Goal: Use online tool/utility: Utilize a website feature to perform a specific function

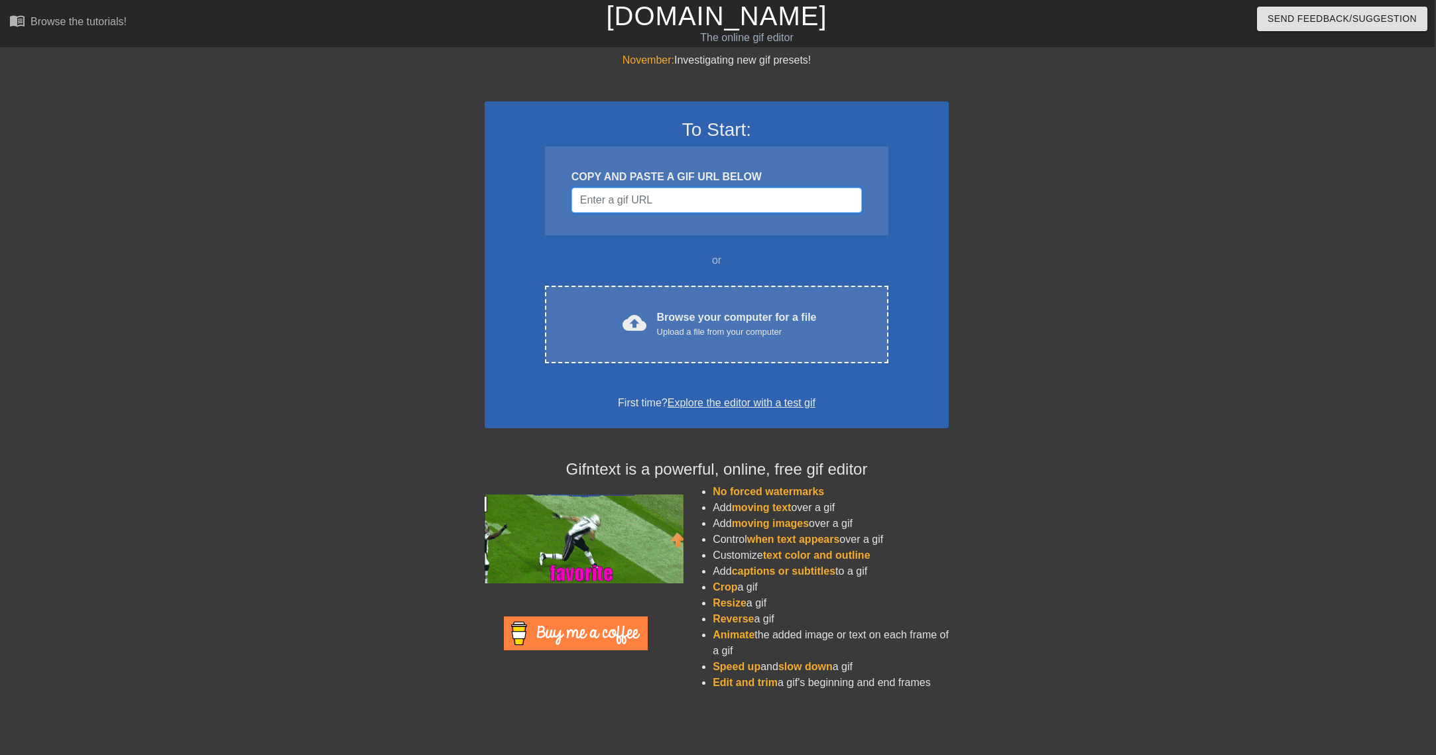
scroll to position [0, 4]
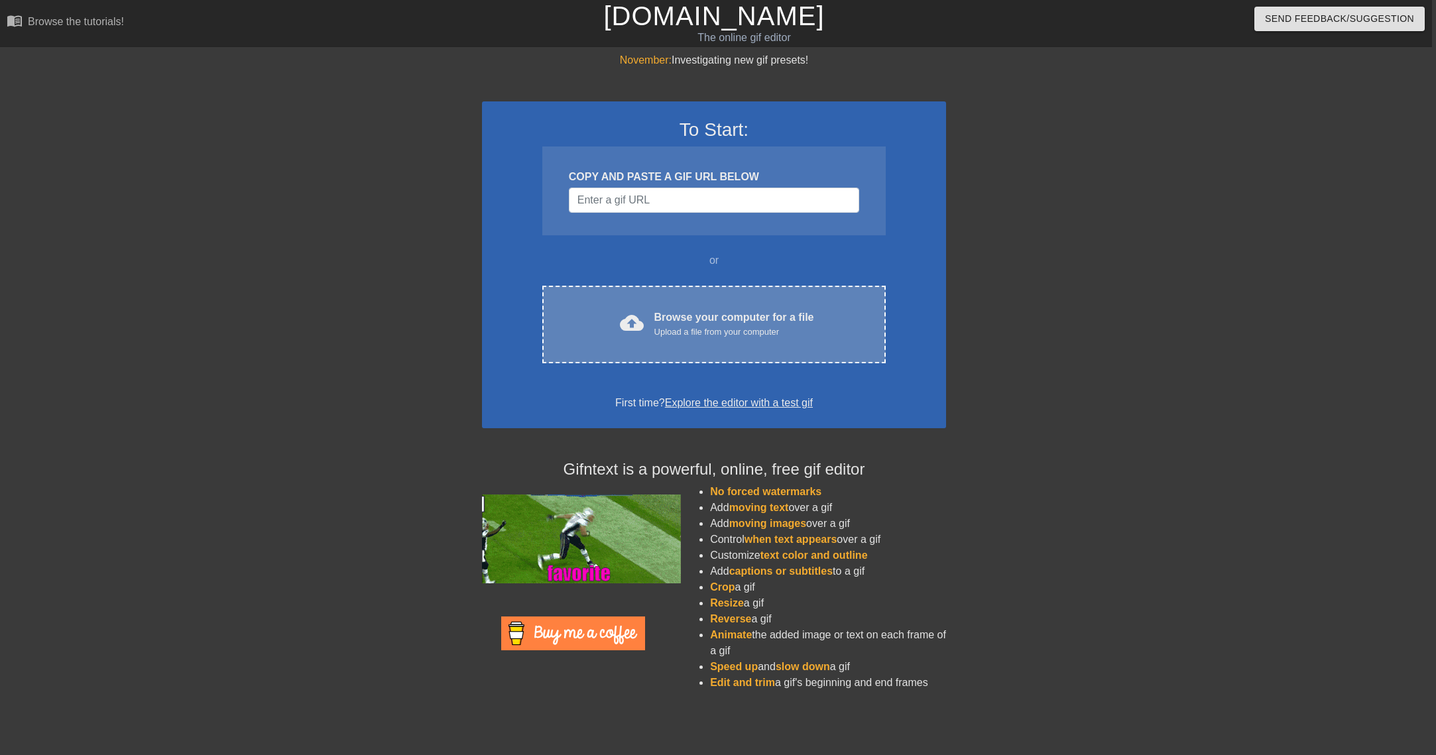
click at [705, 324] on div "Browse your computer for a file Upload a file from your computer" at bounding box center [734, 324] width 160 height 29
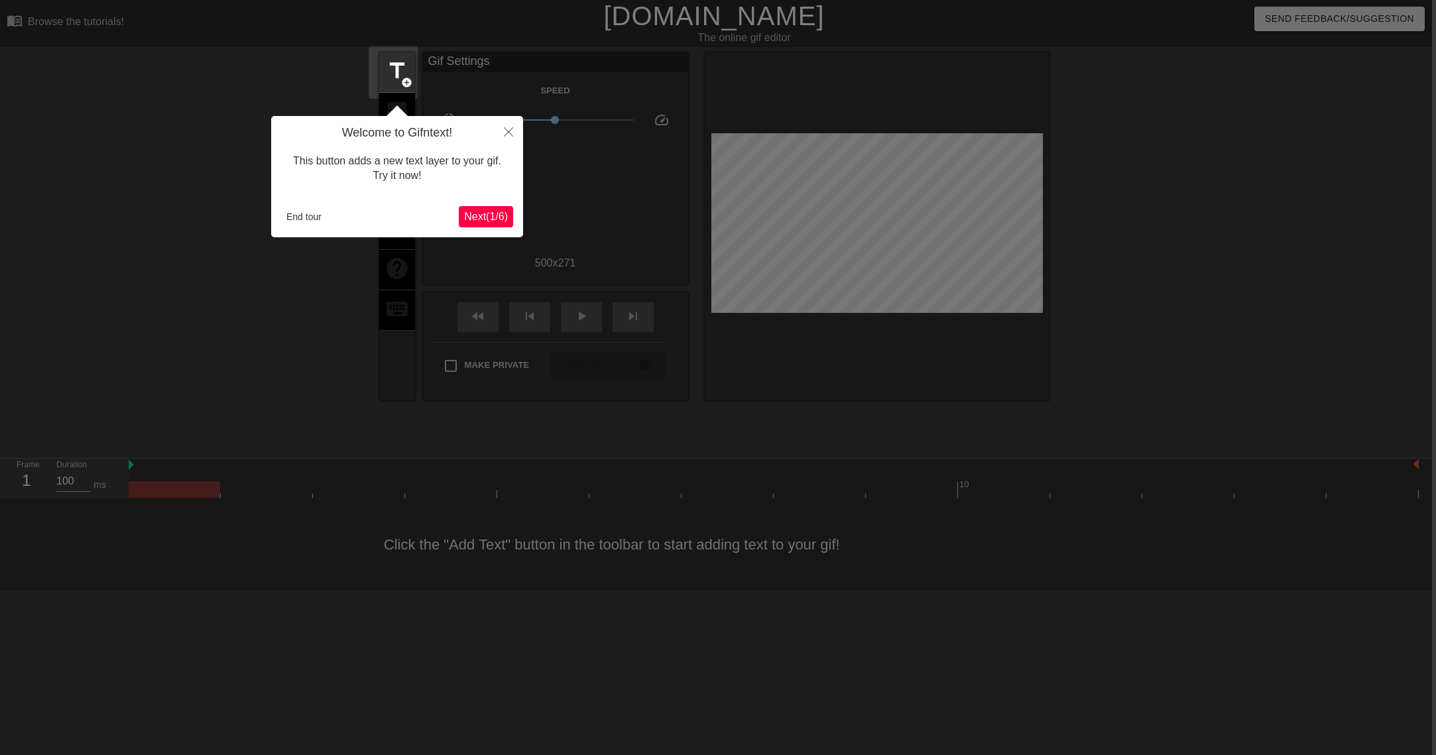
click at [487, 216] on span "Next ( 1 / 6 )" at bounding box center [486, 216] width 44 height 11
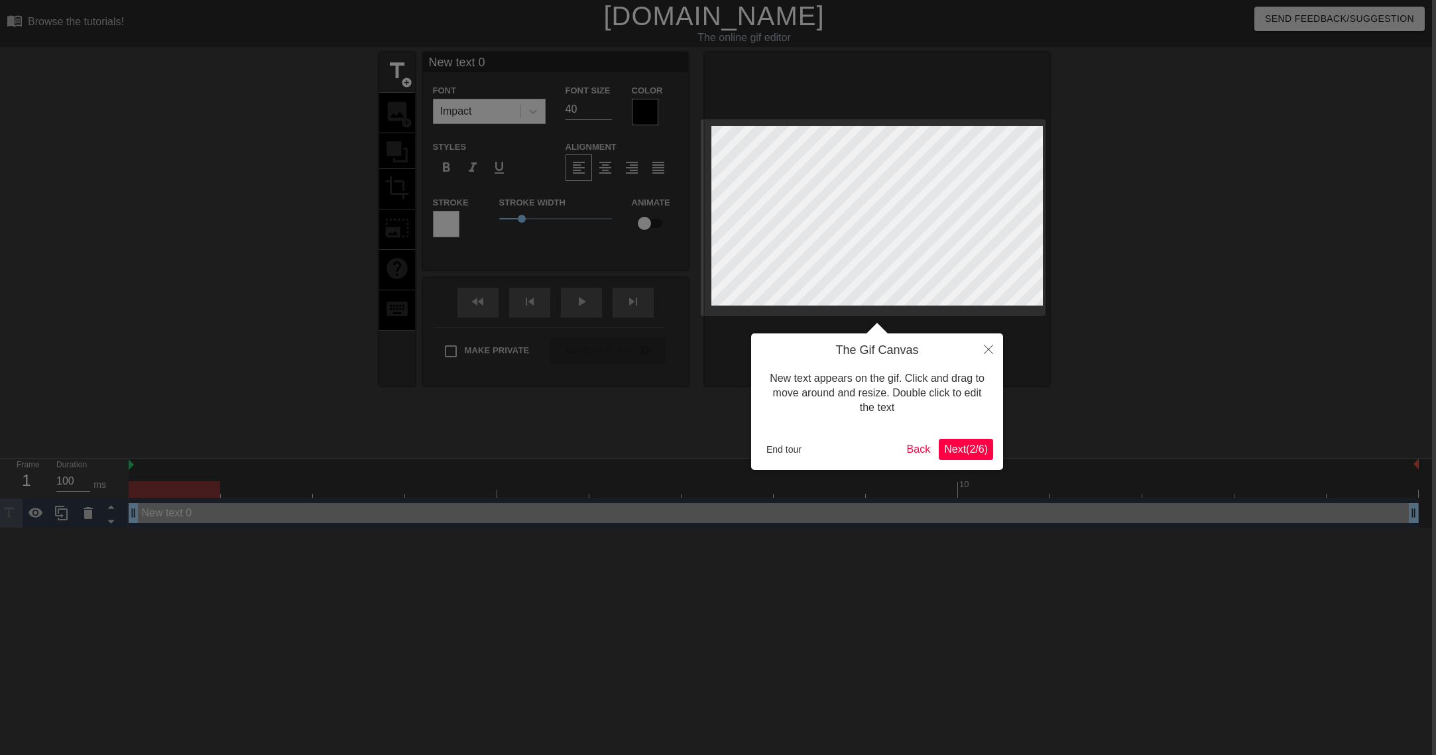
click at [961, 446] on span "Next ( 2 / 6 )" at bounding box center [966, 449] width 44 height 11
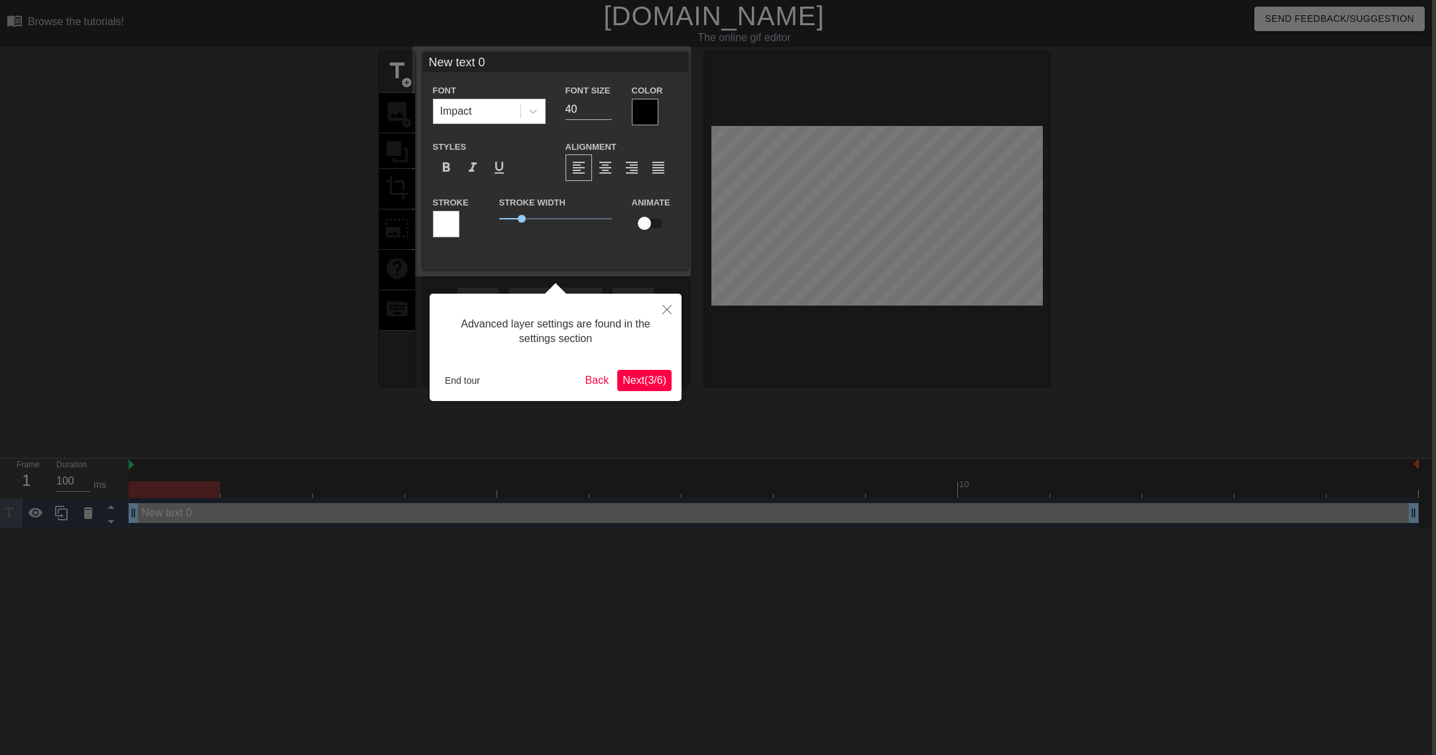
click at [670, 308] on icon "Close" at bounding box center [666, 309] width 9 height 9
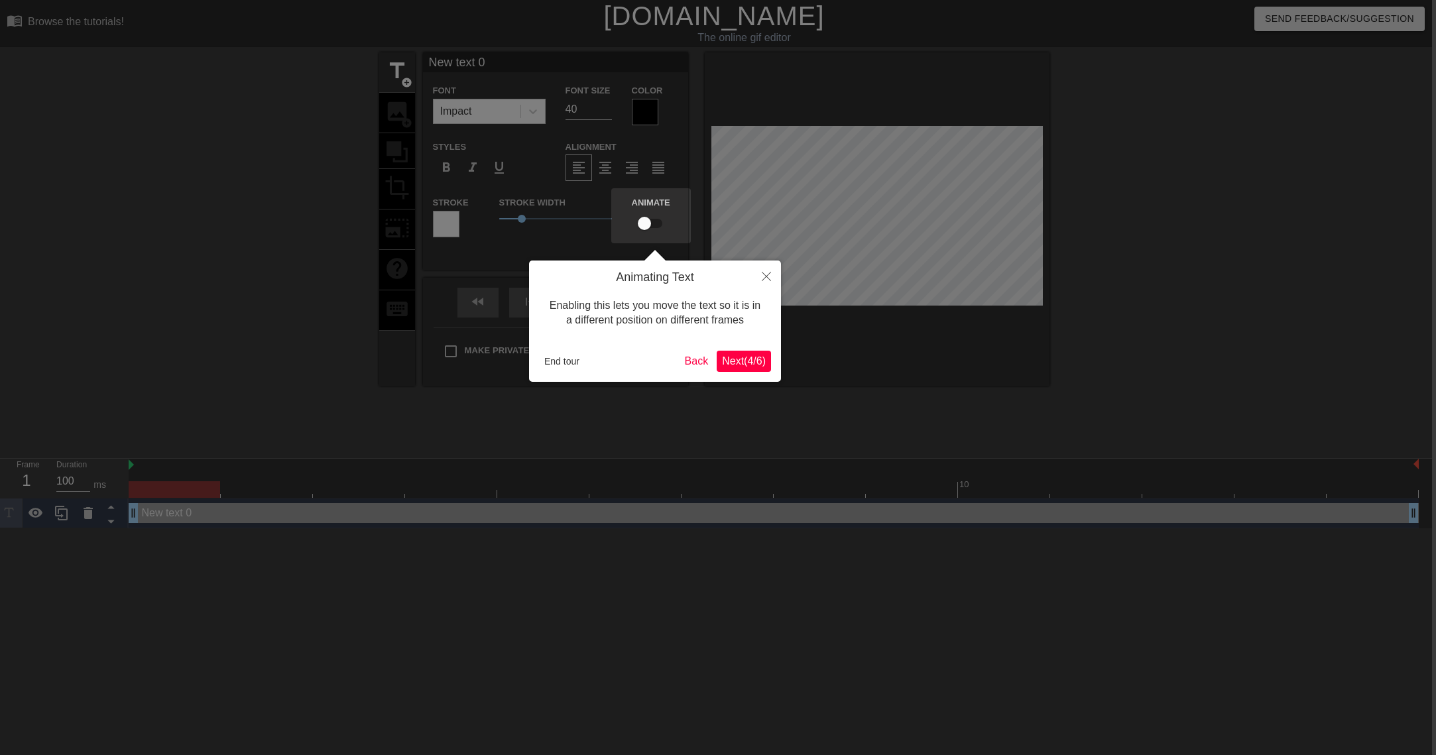
click at [766, 278] on icon "Close" at bounding box center [766, 276] width 9 height 9
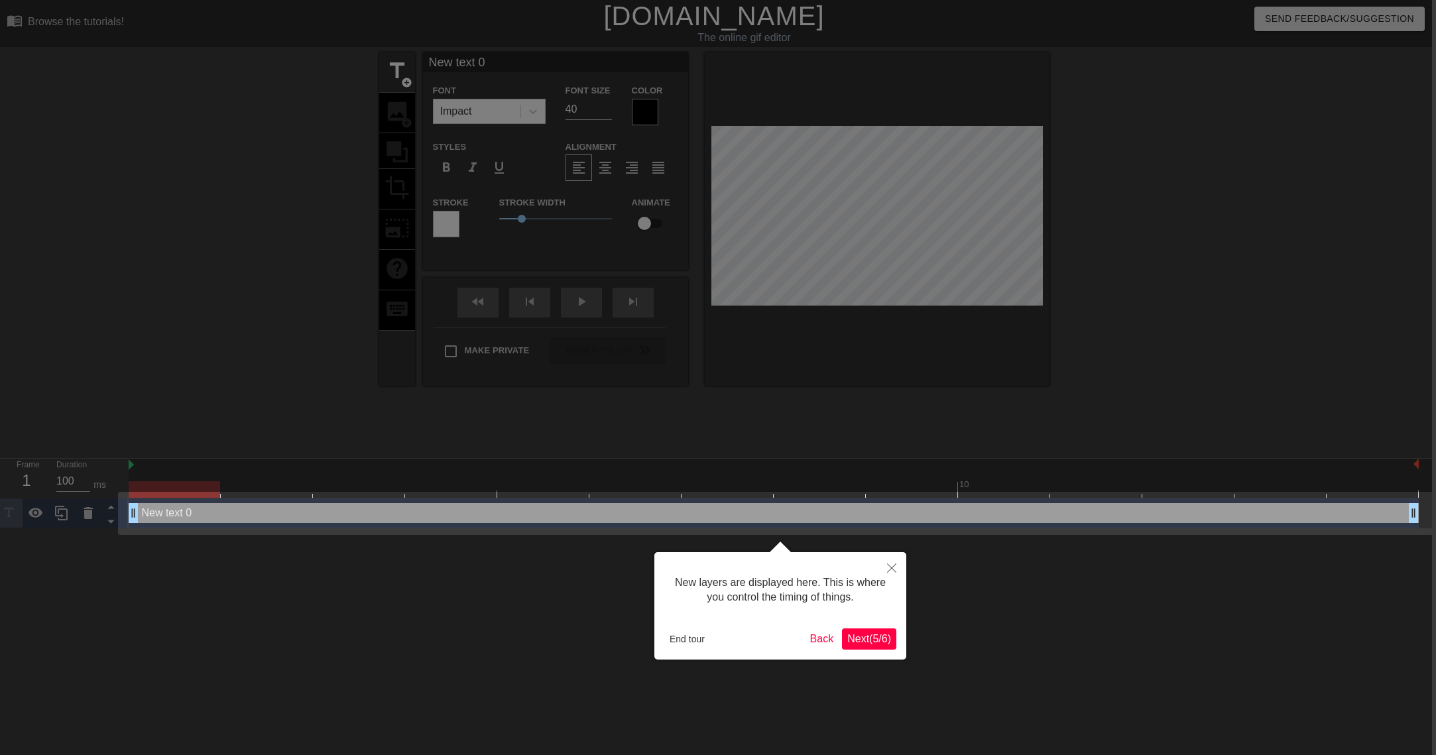
click at [884, 567] on button "Close" at bounding box center [891, 567] width 29 height 30
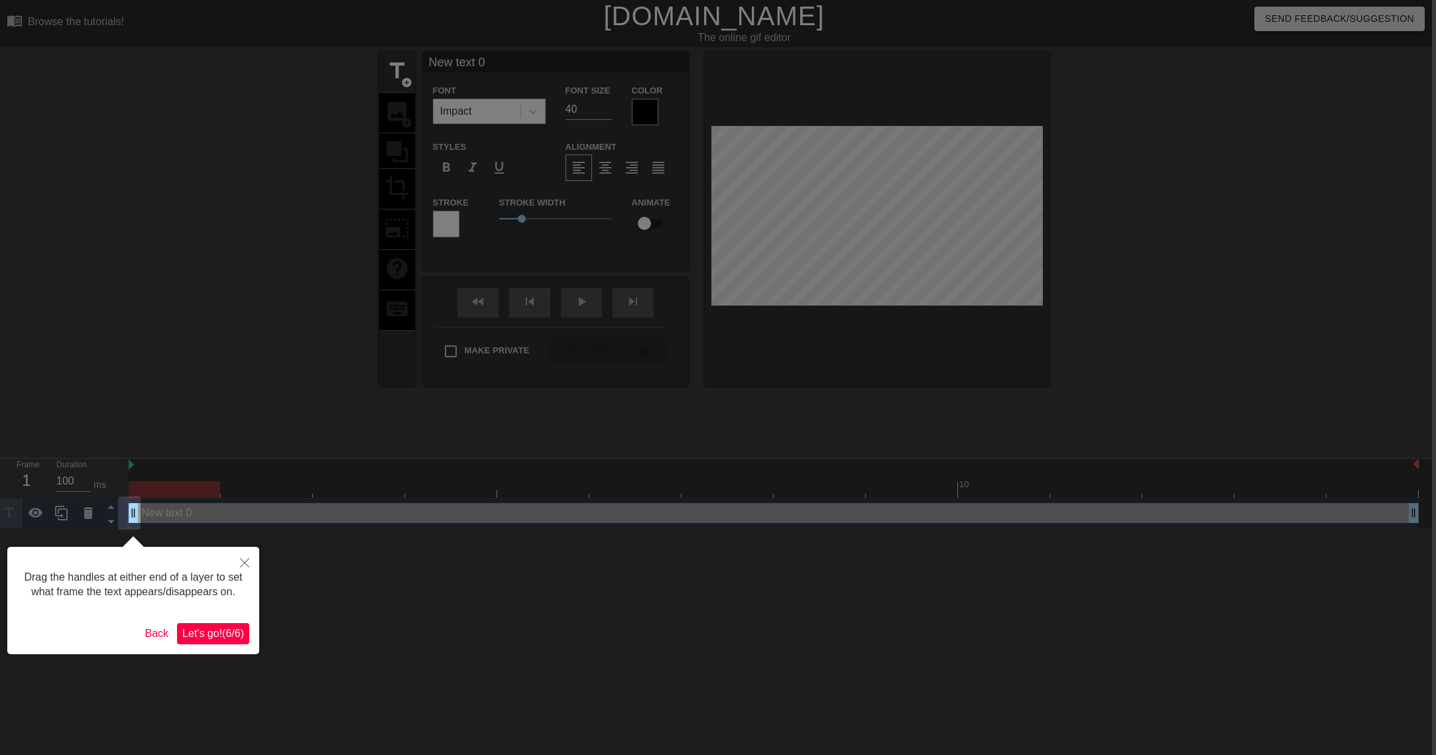
click at [245, 560] on icon "Close" at bounding box center [244, 562] width 9 height 9
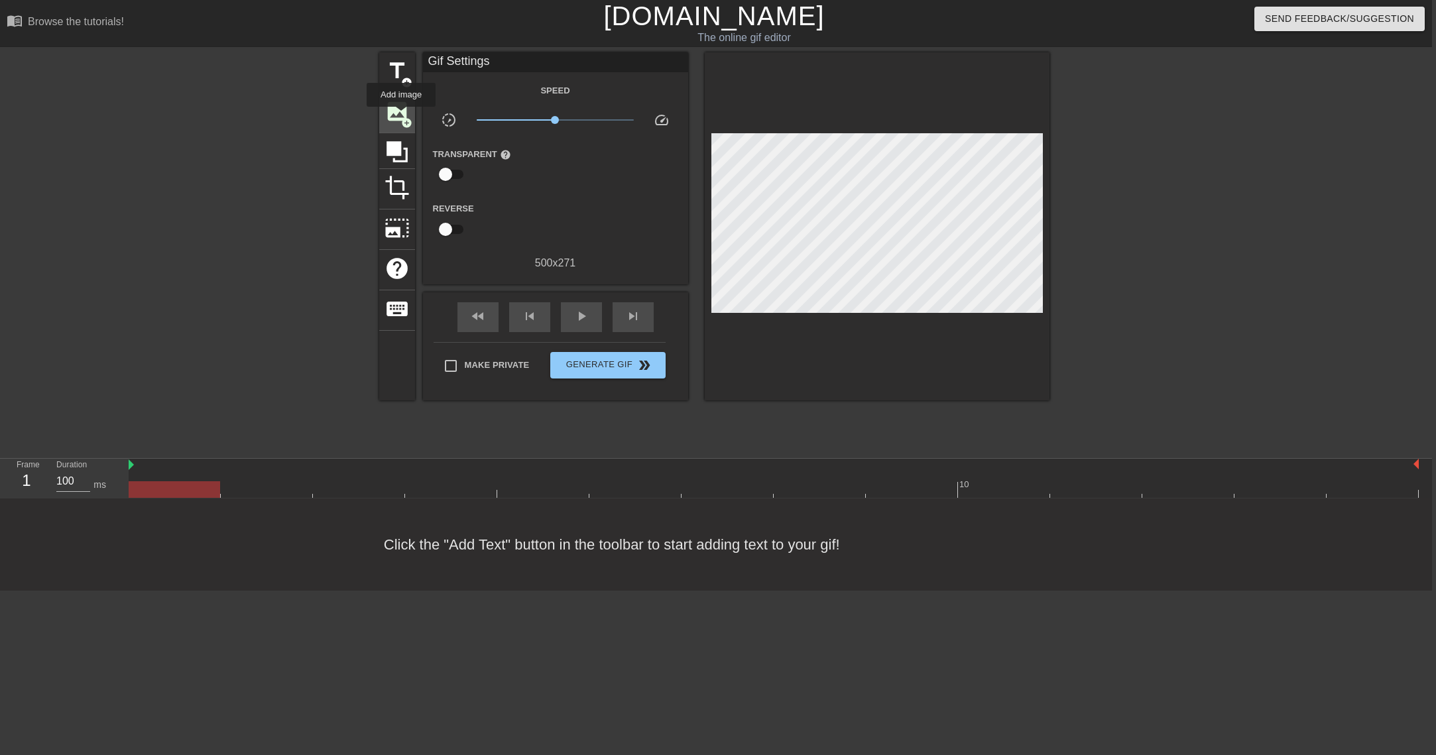
click at [402, 117] on span "add_circle" at bounding box center [406, 122] width 11 height 11
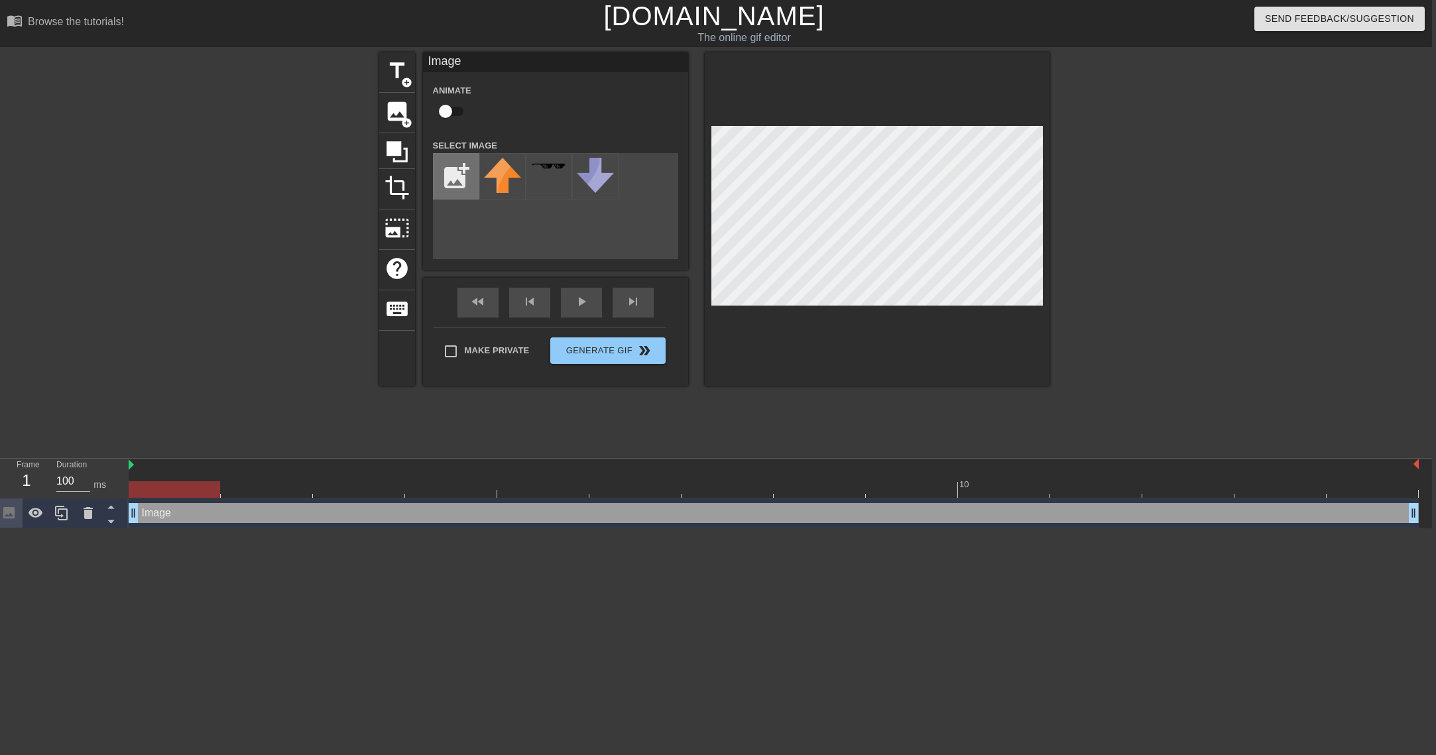
click at [454, 175] on input "file" at bounding box center [456, 176] width 45 height 45
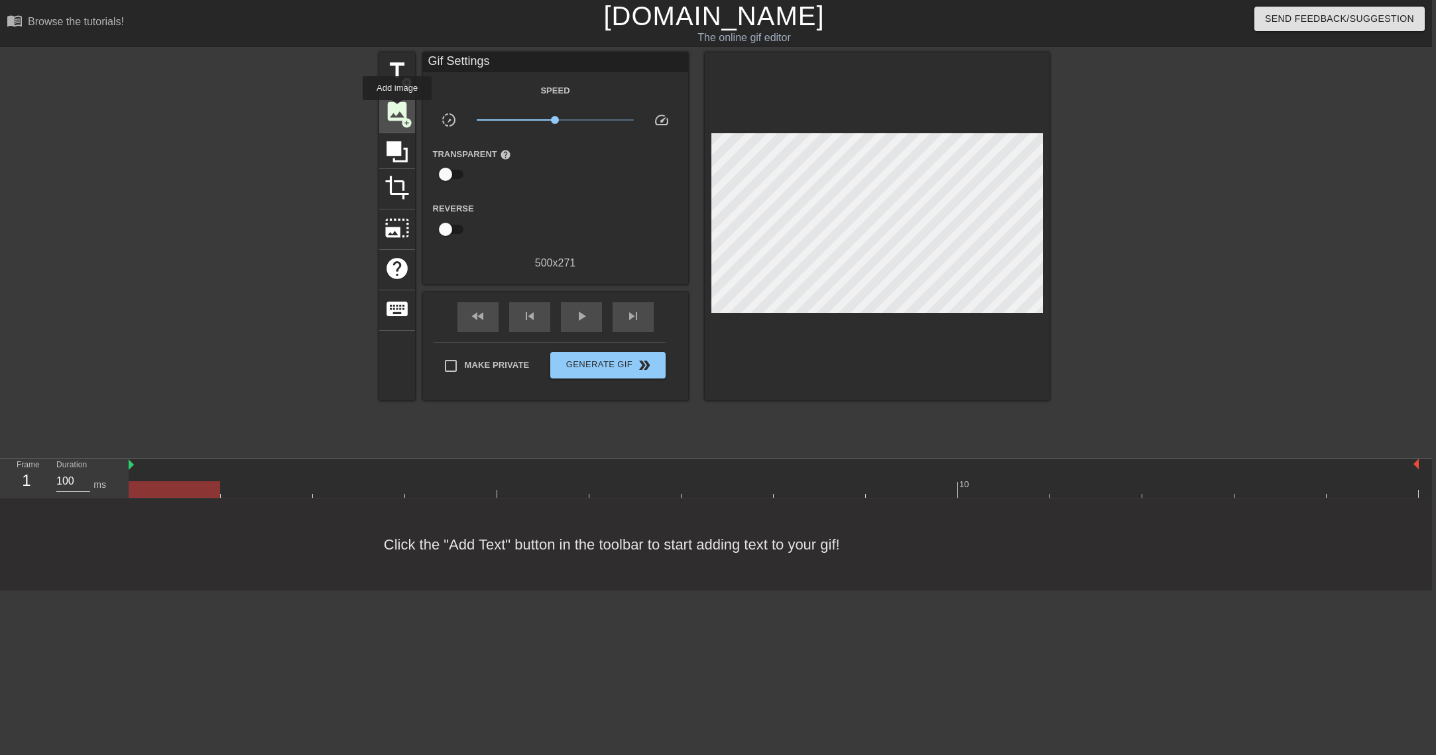
click at [398, 109] on span "image" at bounding box center [397, 111] width 25 height 25
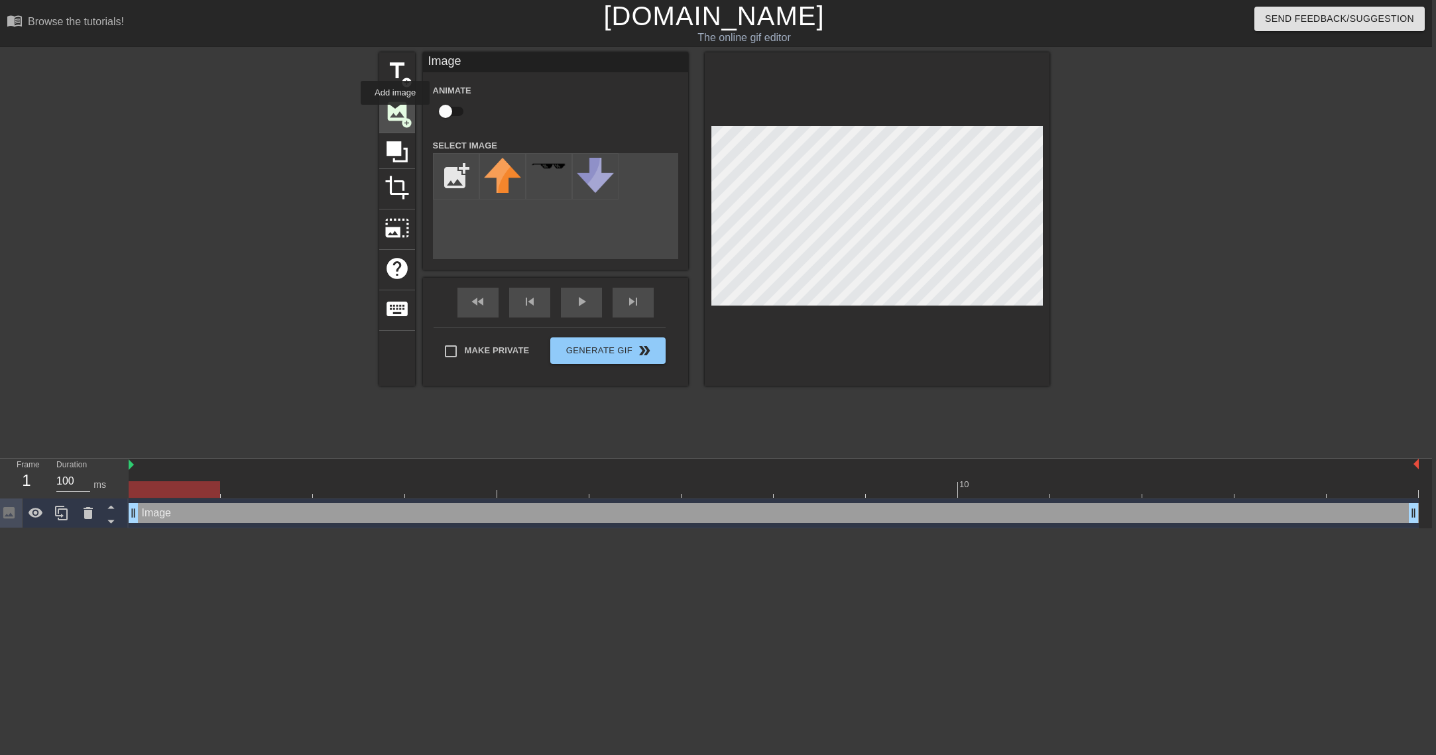
click at [396, 114] on span "image" at bounding box center [397, 111] width 25 height 25
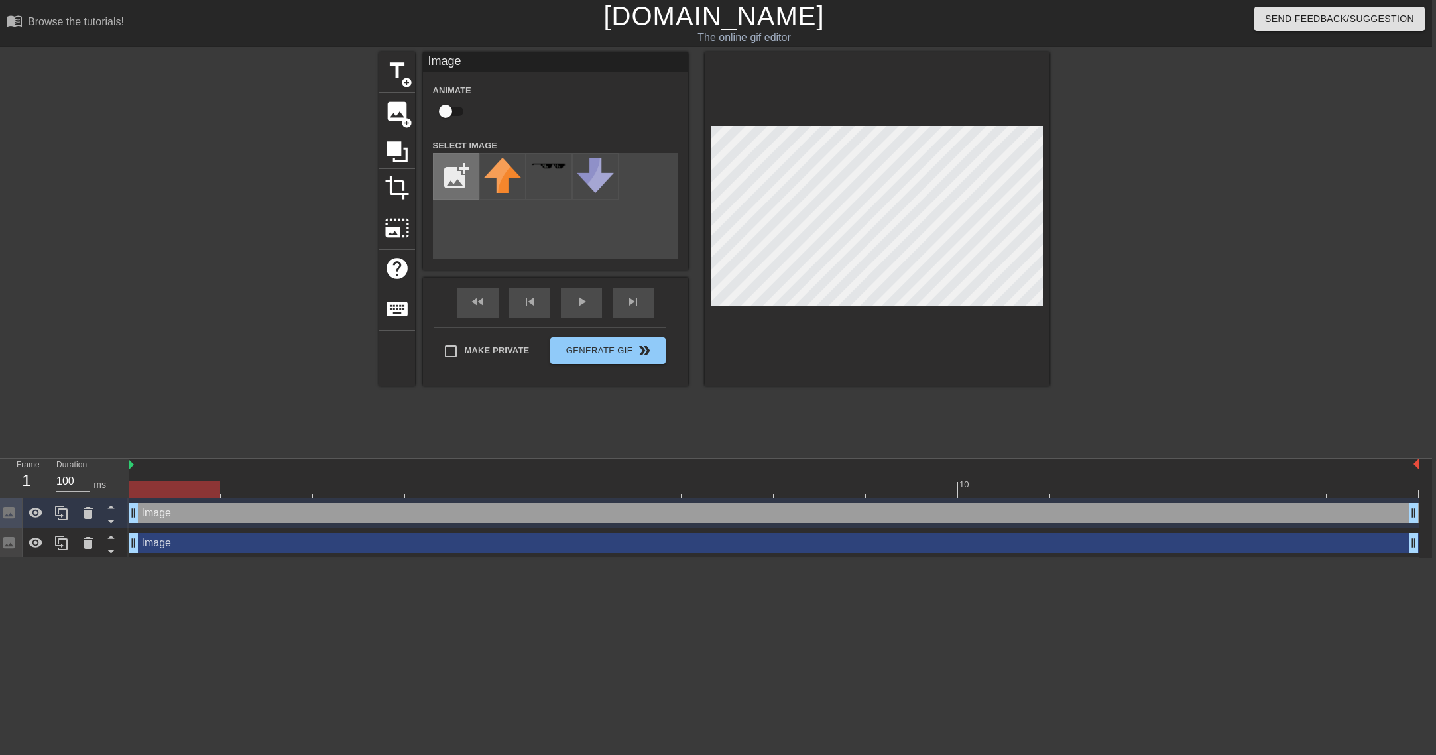
click at [463, 179] on input "file" at bounding box center [456, 176] width 45 height 45
type input "C:\fakepath\Screenshot [DATE] 5.14.14 PM.png"
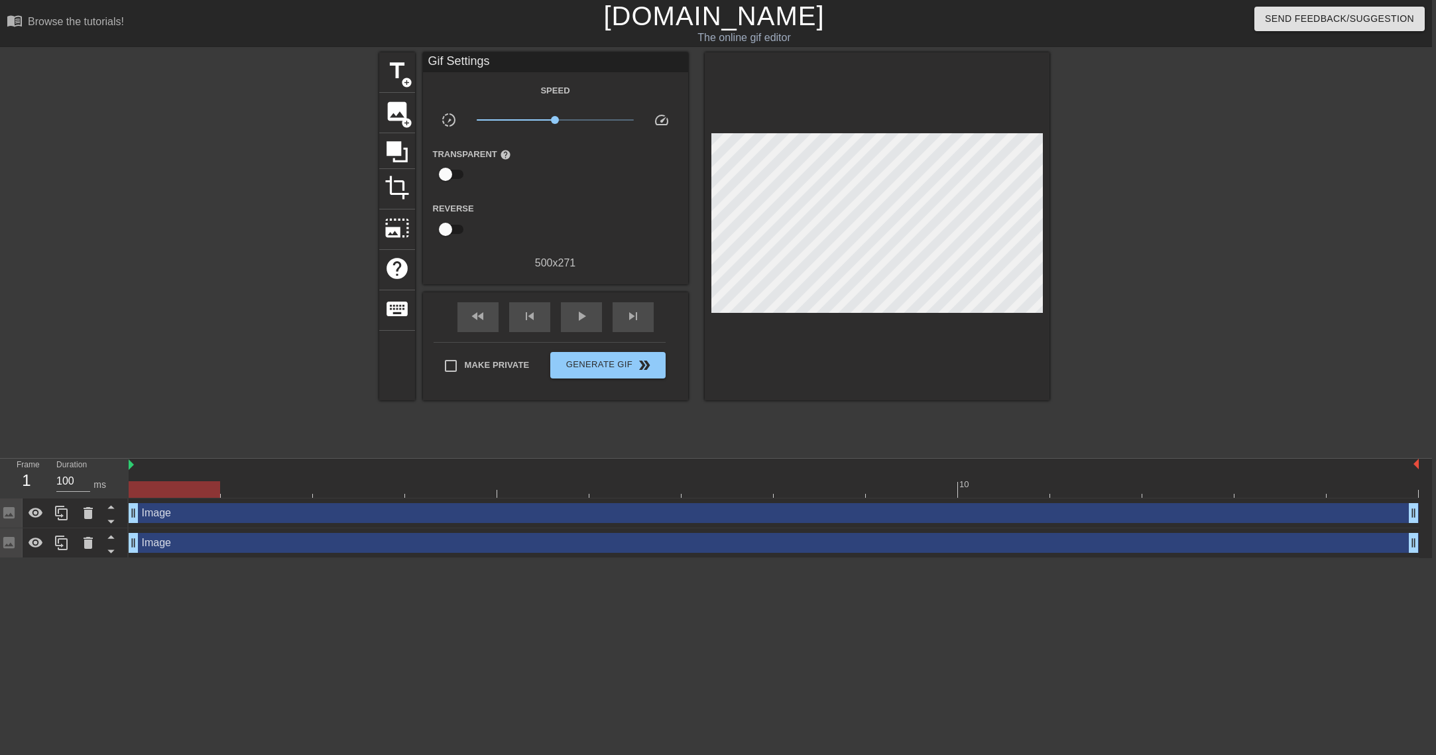
drag, startPoint x: 1283, startPoint y: 298, endPoint x: 1247, endPoint y: 290, distance: 37.3
click at [1273, 297] on div "title add_circle image add_circle crop photo_size_select_large help keyboard Gi…" at bounding box center [714, 251] width 1436 height 398
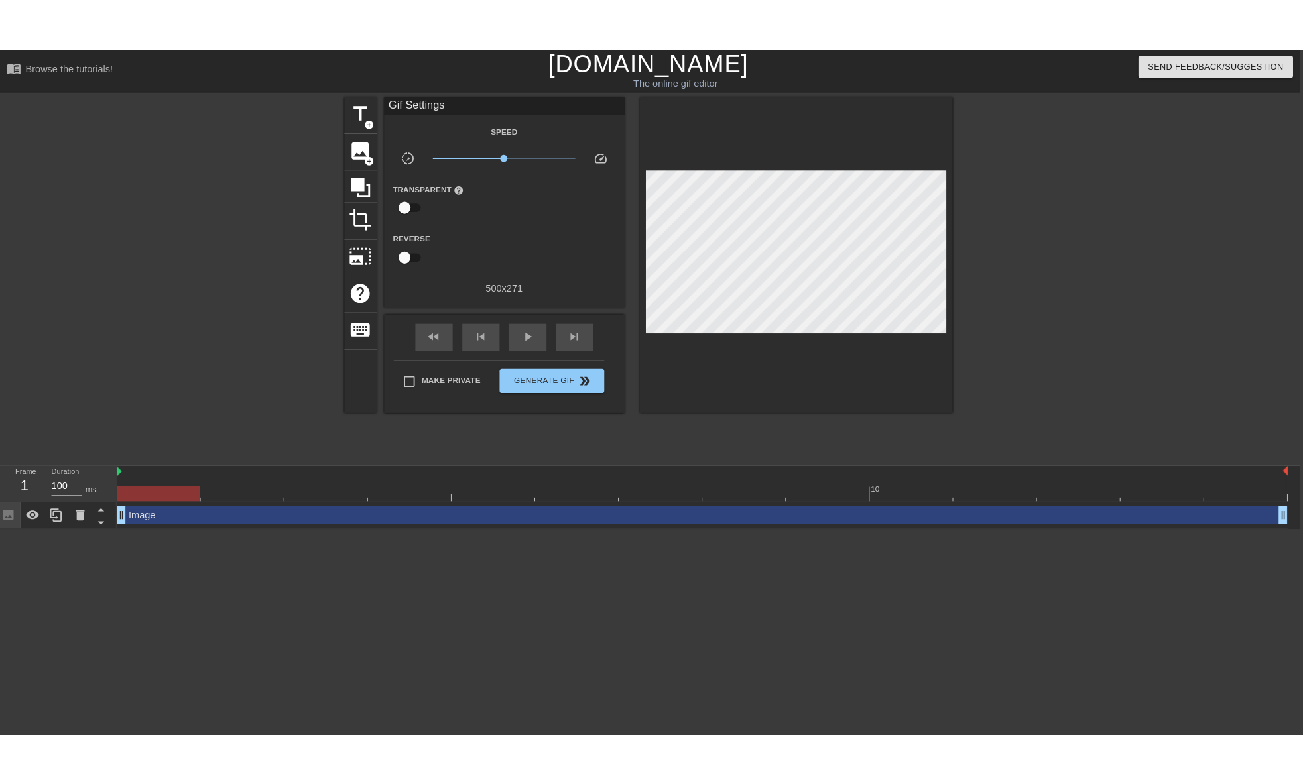
scroll to position [0, 1]
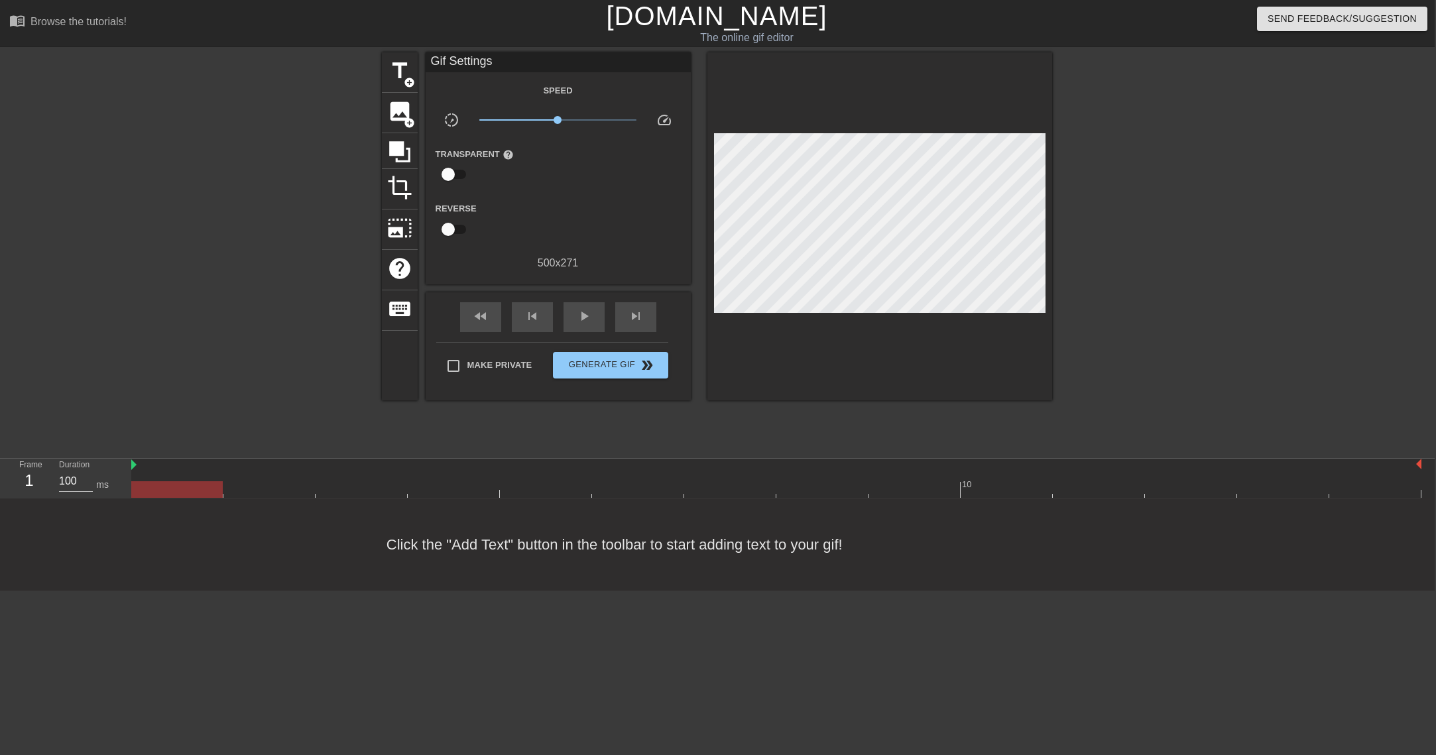
click at [160, 489] on div at bounding box center [176, 489] width 91 height 17
drag, startPoint x: 133, startPoint y: 466, endPoint x: 181, endPoint y: 473, distance: 48.8
click at [182, 469] on div "10" at bounding box center [776, 478] width 1290 height 39
click at [204, 492] on div at bounding box center [177, 479] width 92 height 40
click at [343, 493] on div at bounding box center [776, 489] width 1290 height 17
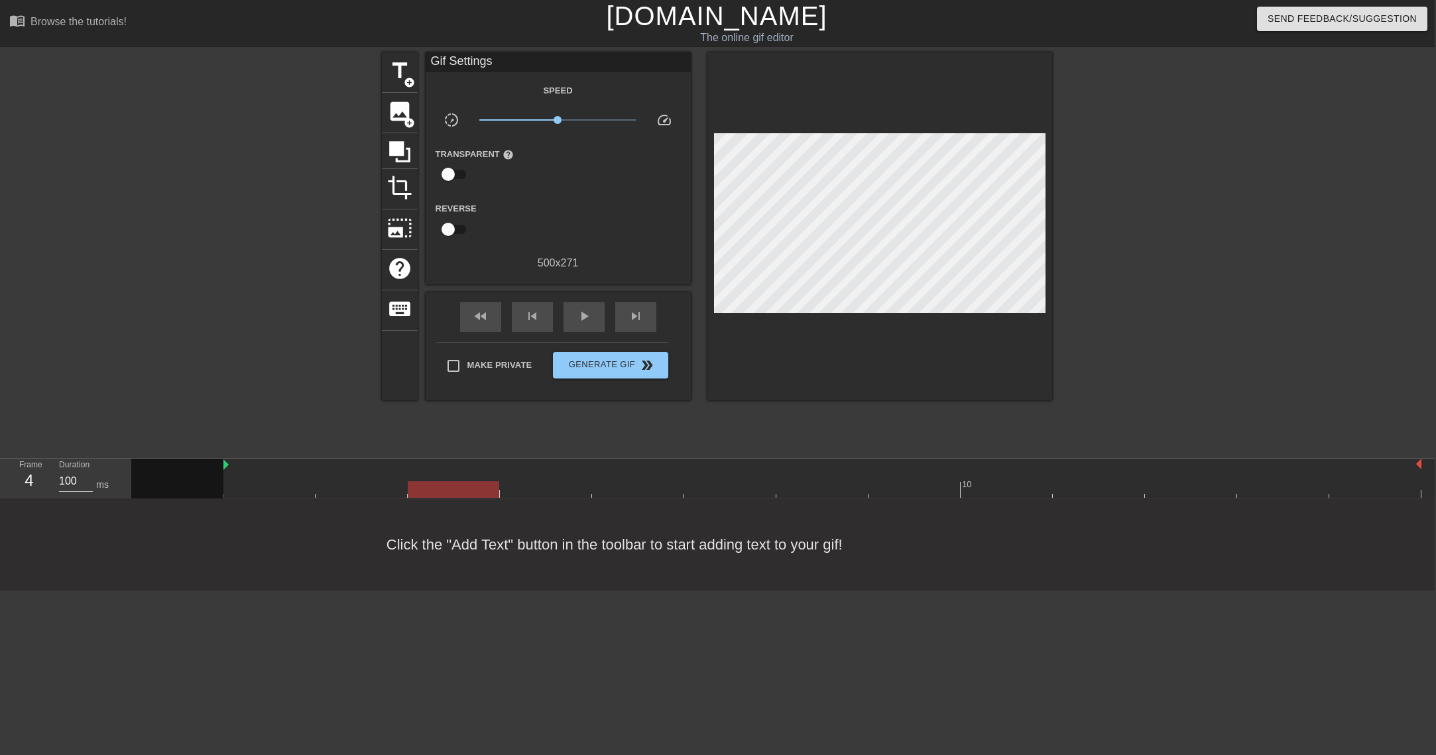
drag, startPoint x: 496, startPoint y: 485, endPoint x: 587, endPoint y: 488, distance: 91.5
click at [501, 486] on div at bounding box center [776, 489] width 1290 height 17
click at [859, 483] on div at bounding box center [776, 489] width 1290 height 17
click at [1013, 486] on div at bounding box center [776, 489] width 1290 height 17
click at [912, 490] on div at bounding box center [776, 489] width 1290 height 17
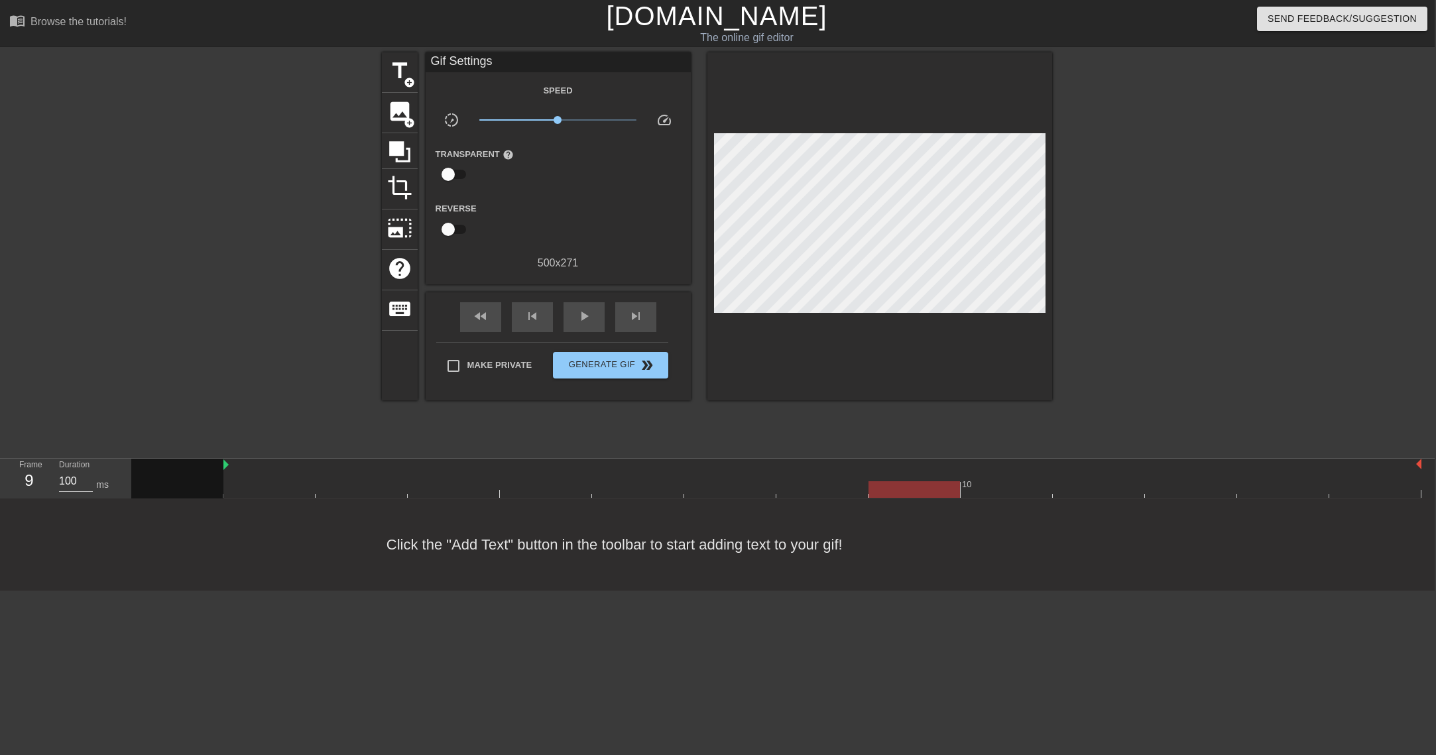
click at [992, 487] on div at bounding box center [776, 489] width 1290 height 17
click at [400, 115] on span "image" at bounding box center [399, 111] width 25 height 25
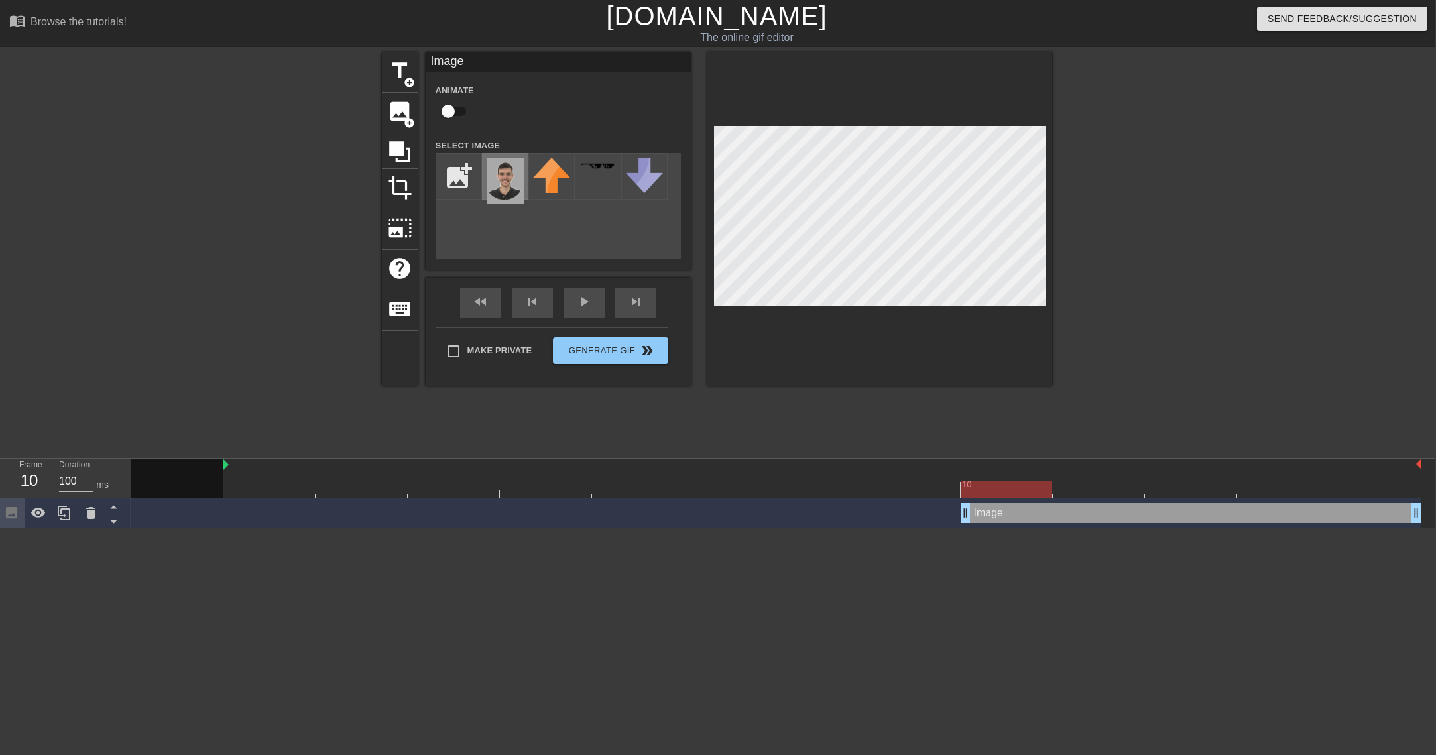
click at [514, 169] on img at bounding box center [505, 181] width 37 height 46
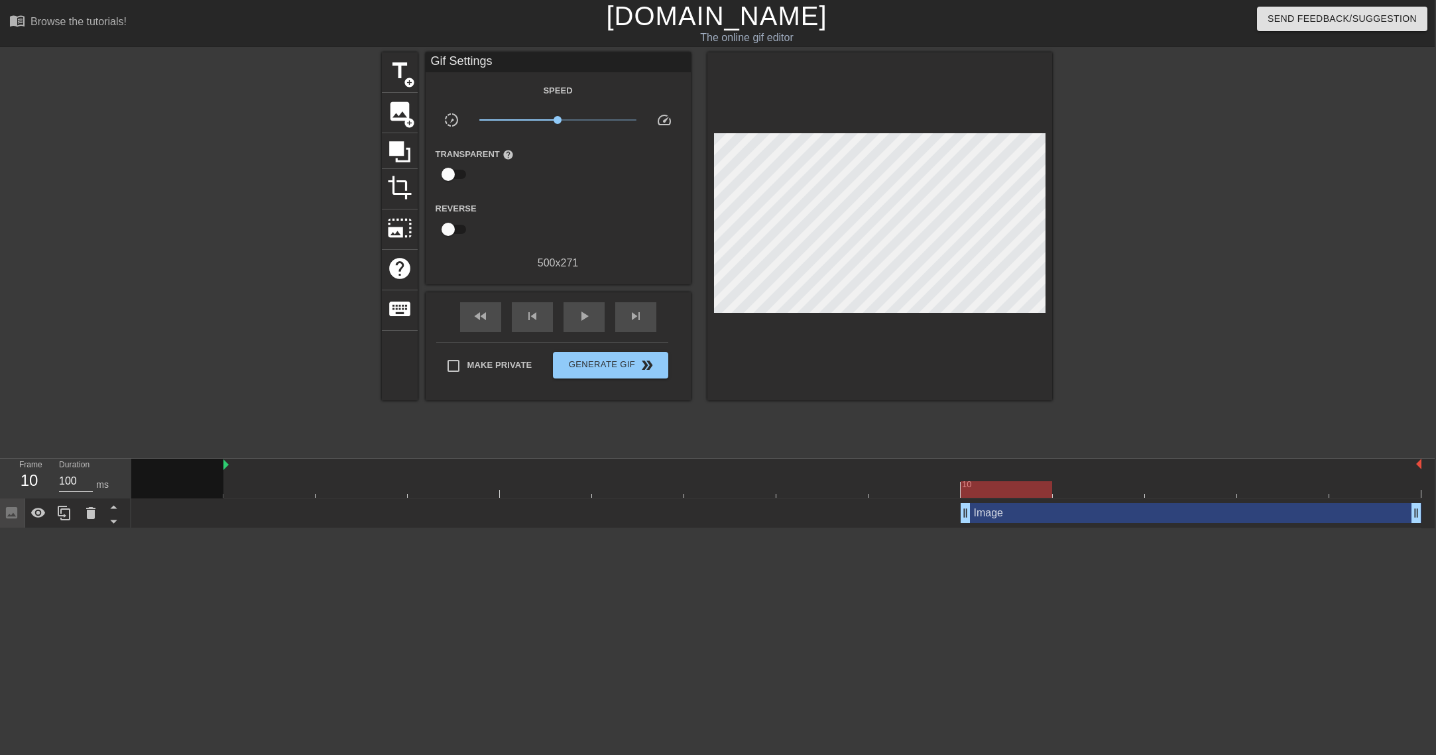
click at [1095, 248] on div at bounding box center [1167, 251] width 199 height 398
click at [1083, 486] on div at bounding box center [776, 489] width 1290 height 17
click at [1168, 485] on div at bounding box center [776, 489] width 1290 height 17
drag, startPoint x: 1283, startPoint y: 489, endPoint x: 1291, endPoint y: 489, distance: 8.0
click at [1291, 489] on div at bounding box center [776, 489] width 1290 height 17
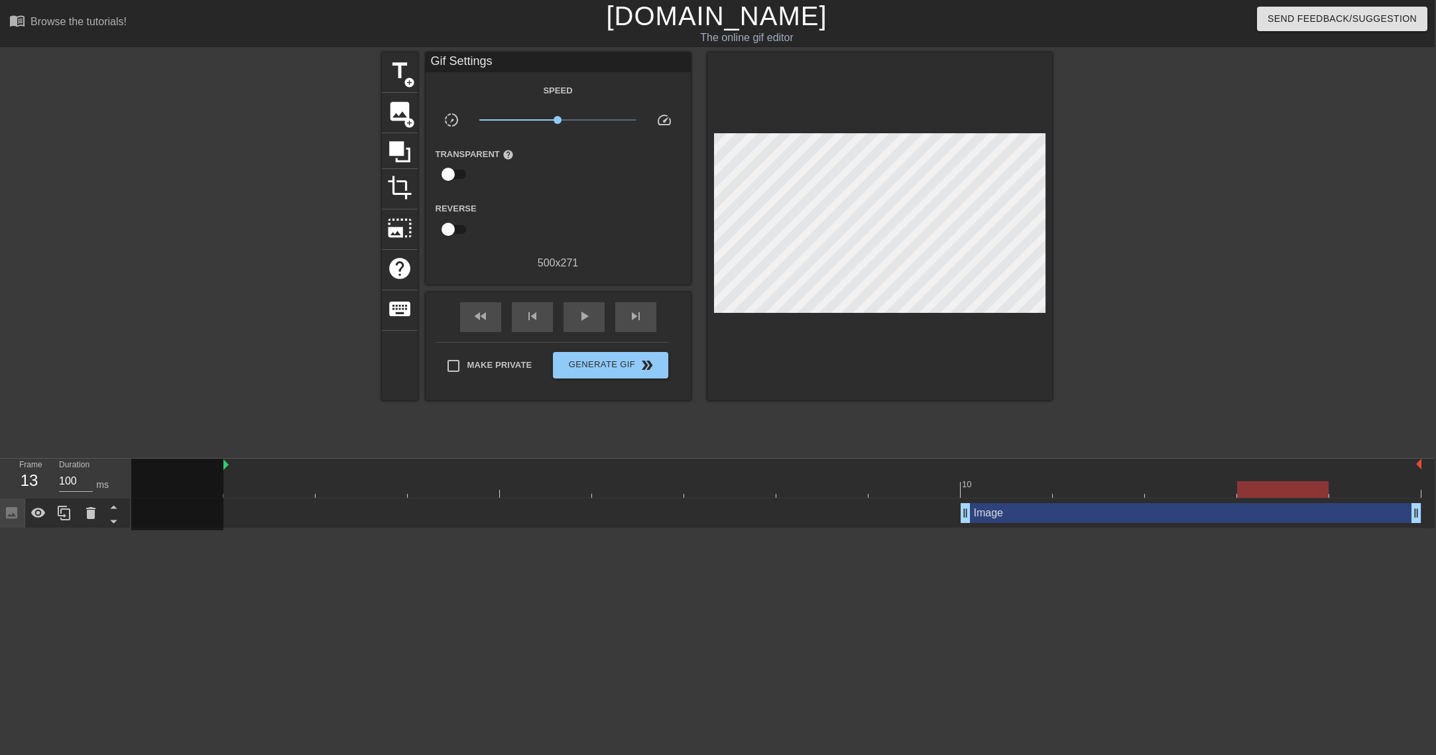
click at [1354, 489] on div at bounding box center [776, 489] width 1290 height 17
click at [1157, 528] on html "menu_book Browse the tutorials! [DOMAIN_NAME] The online gif editor Send Feedba…" at bounding box center [717, 264] width 1436 height 528
click at [111, 528] on html "menu_book Browse the tutorials! [DOMAIN_NAME] The online gif editor Send Feedba…" at bounding box center [717, 264] width 1436 height 528
click at [609, 365] on span "Generate Gif double_arrow" at bounding box center [610, 365] width 104 height 16
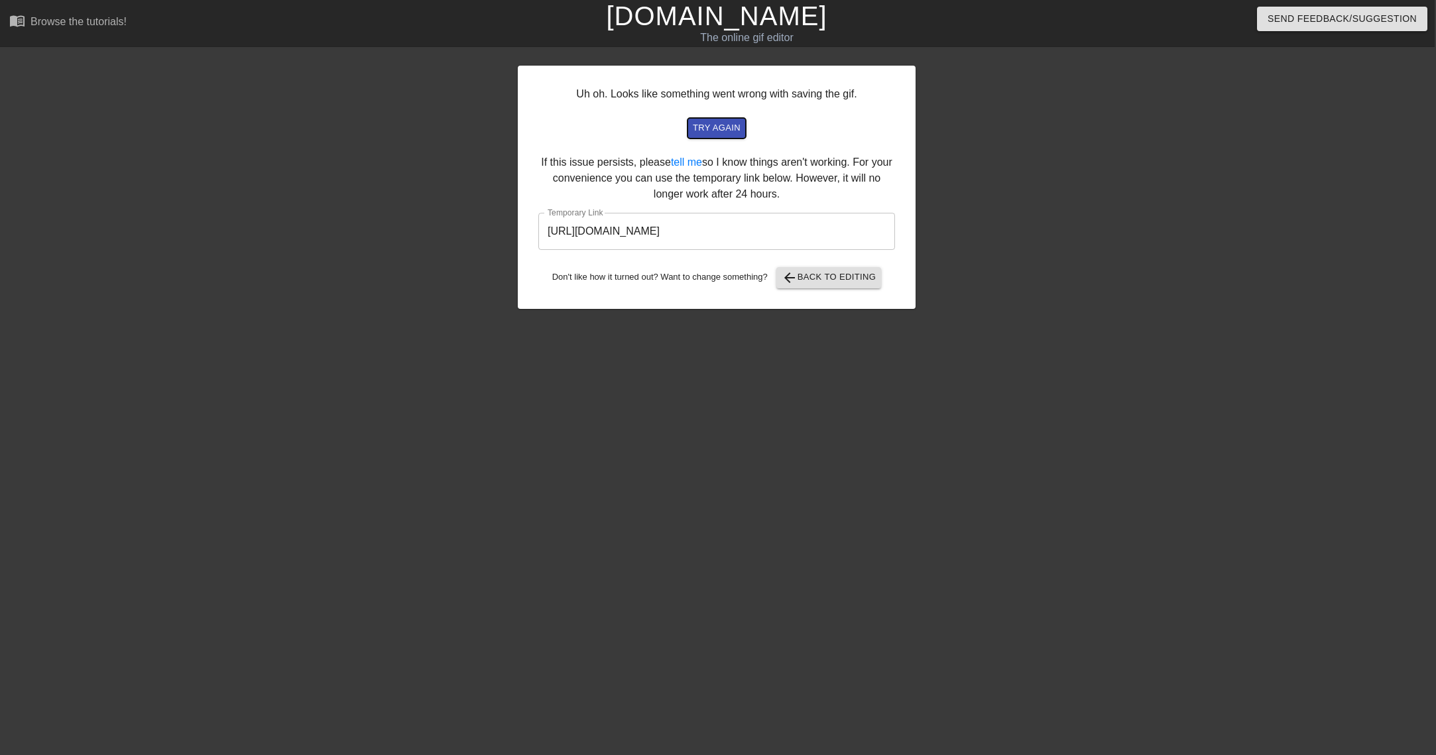
click at [719, 128] on span "try again" at bounding box center [717, 128] width 48 height 15
drag, startPoint x: 838, startPoint y: 229, endPoint x: 512, endPoint y: 234, distance: 326.2
click at [512, 234] on div "Uh oh. Looks like something went wrong with saving the gif. try again If this i…" at bounding box center [717, 251] width 1436 height 398
